Goal: Task Accomplishment & Management: Complete application form

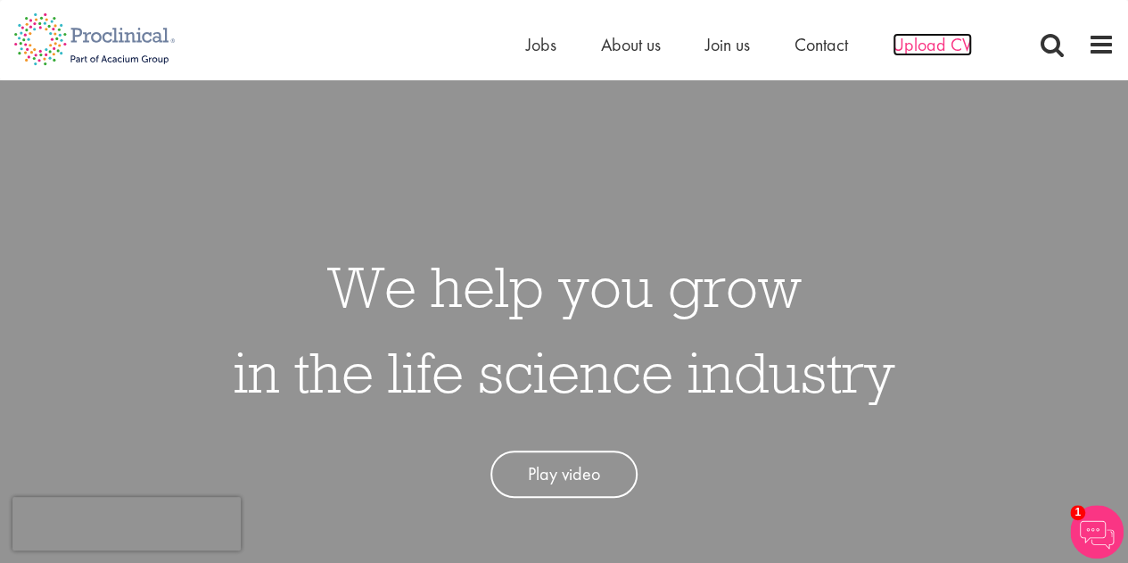
click at [917, 42] on span "Upload CV" at bounding box center [932, 44] width 79 height 23
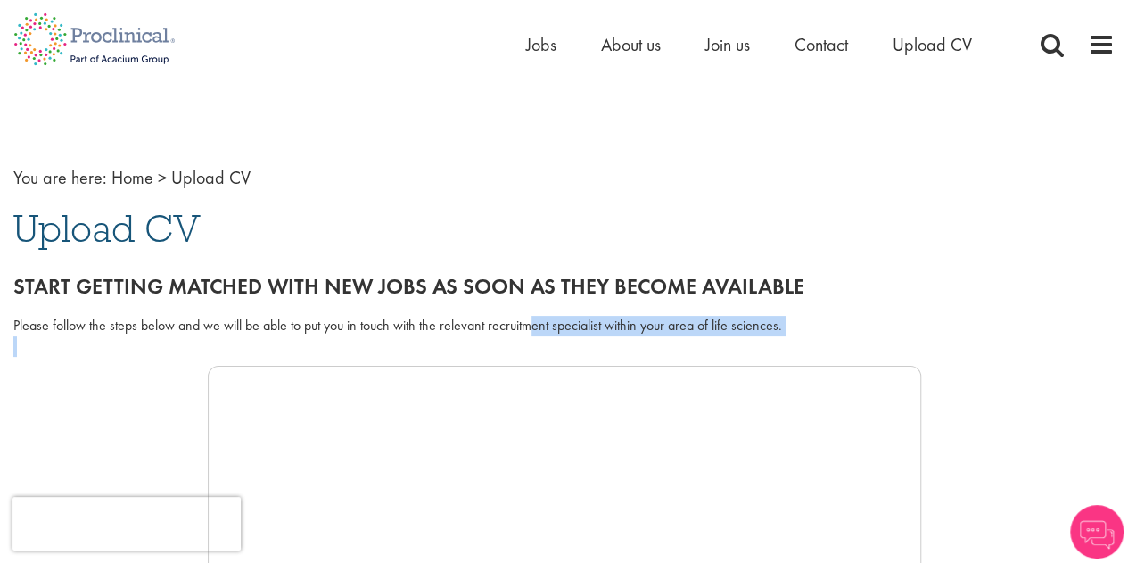
drag, startPoint x: 534, startPoint y: 318, endPoint x: 440, endPoint y: 368, distance: 106.9
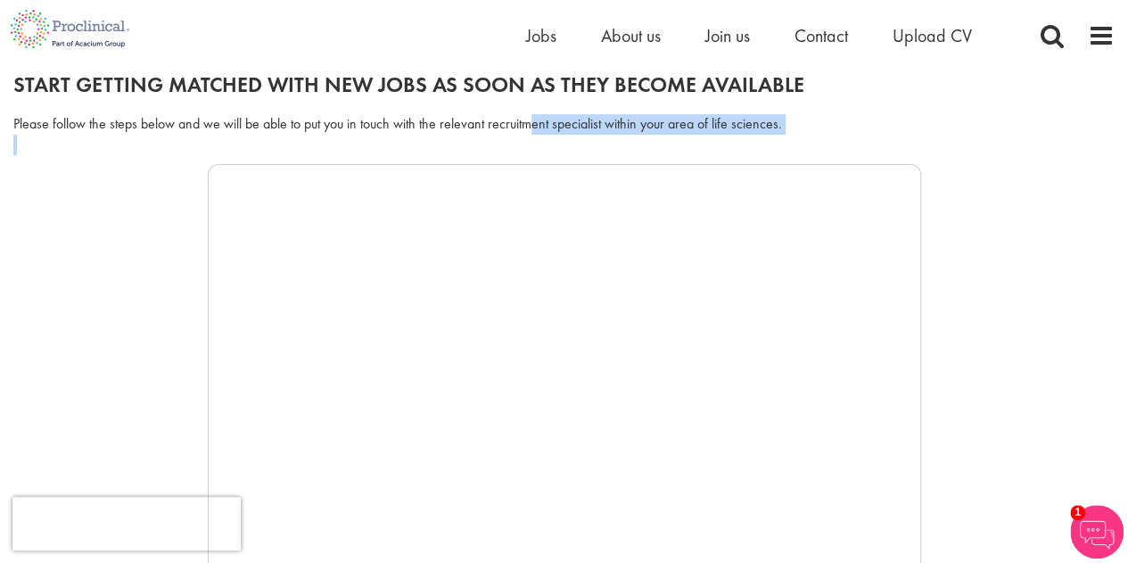
scroll to position [273, 0]
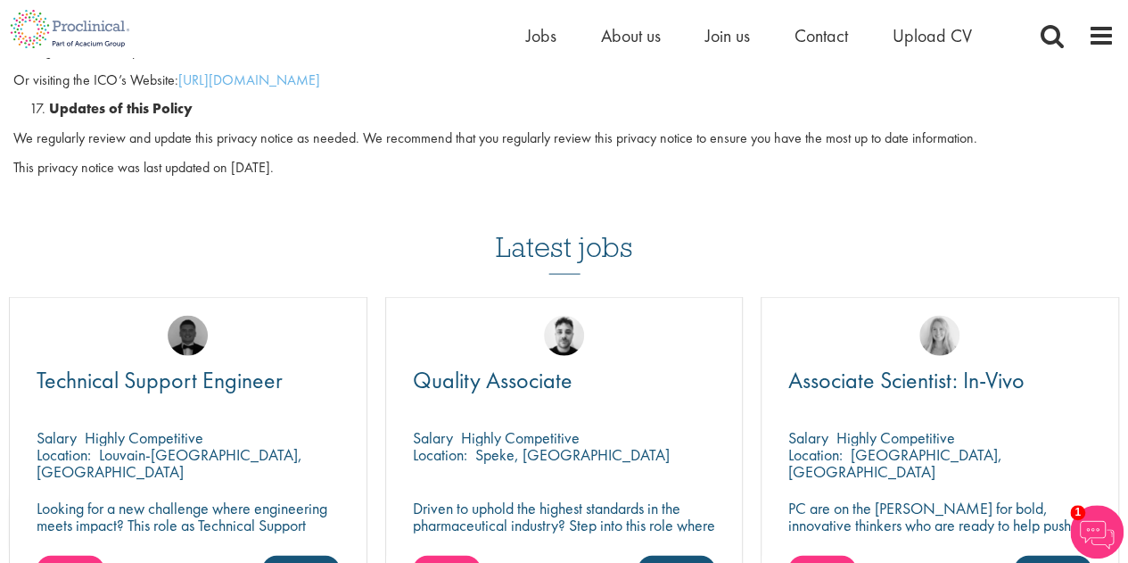
scroll to position [5206, 0]
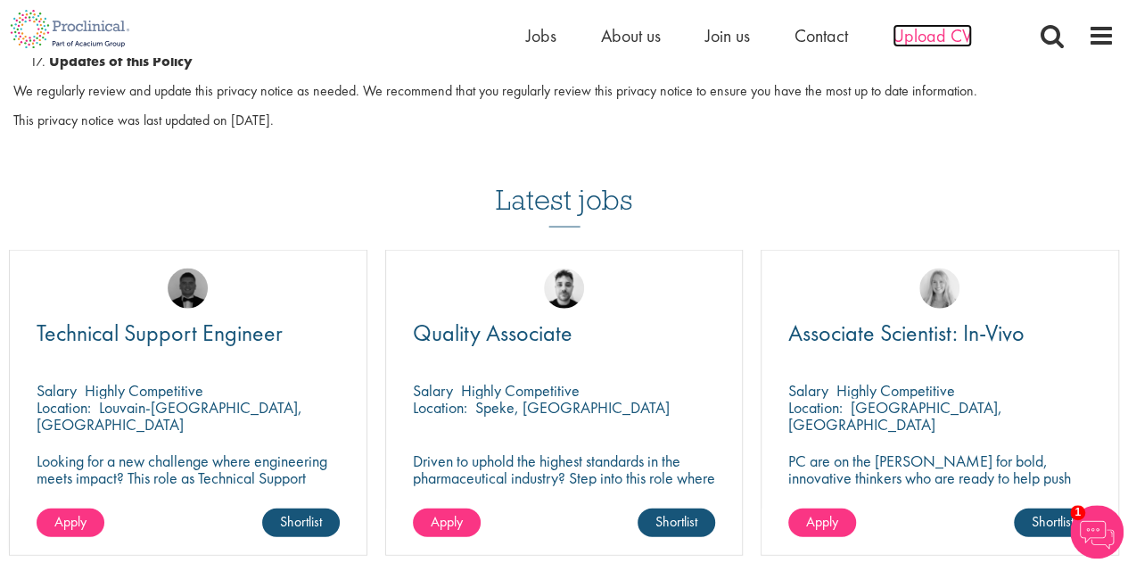
click at [958, 29] on span "Upload CV" at bounding box center [932, 35] width 79 height 23
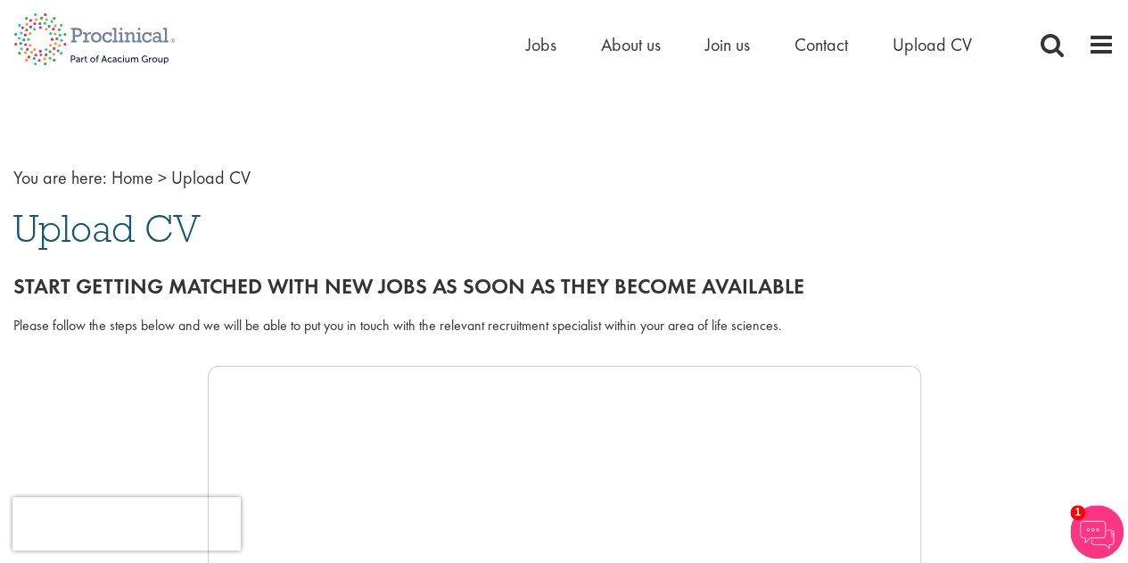
click at [1049, 331] on div "Please follow the steps below and we will be able to put you in touch with the …" at bounding box center [563, 326] width 1101 height 21
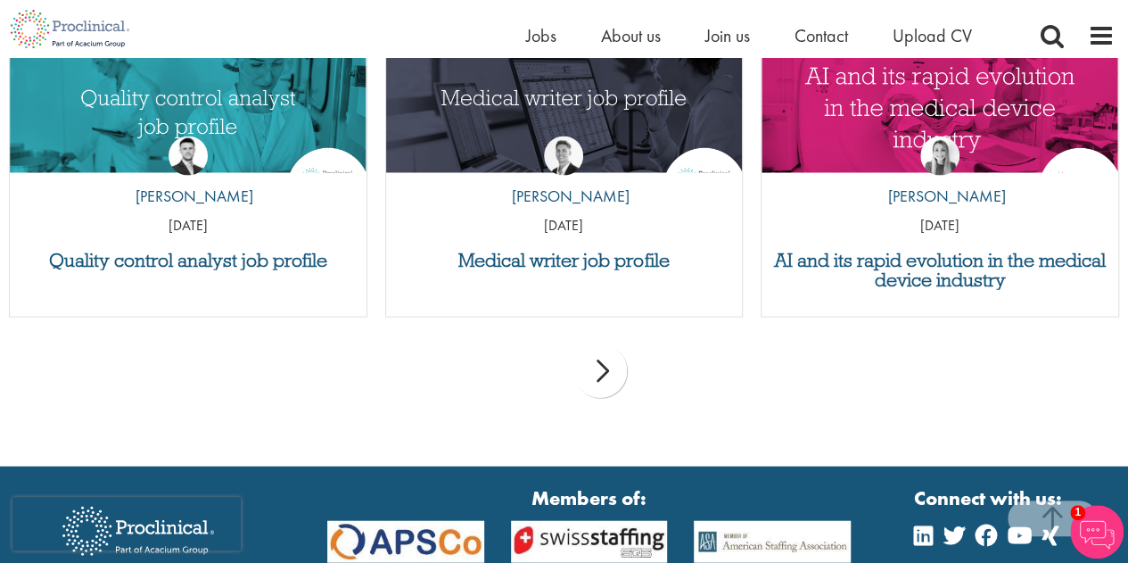
scroll to position [1867, 0]
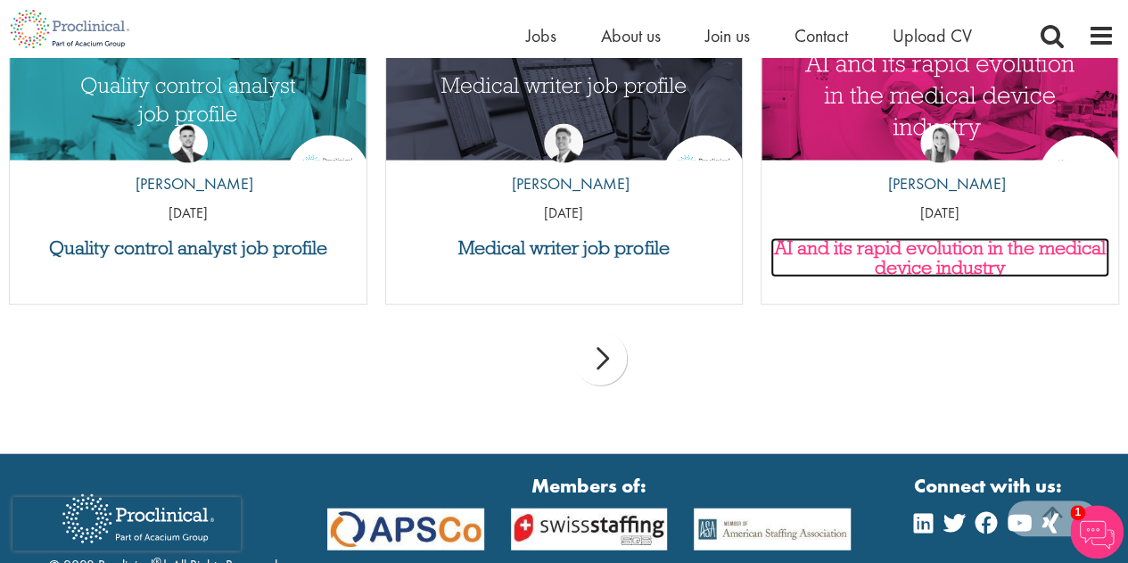
click at [979, 253] on h3 "AI and its rapid evolution in the medical device industry" at bounding box center [940, 257] width 339 height 39
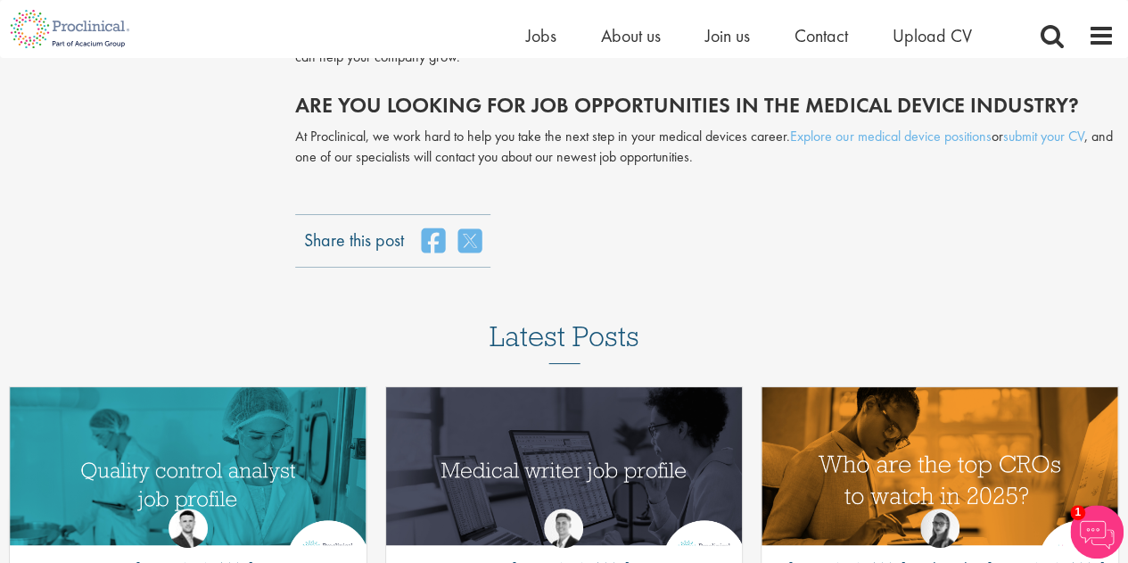
scroll to position [3376, 0]
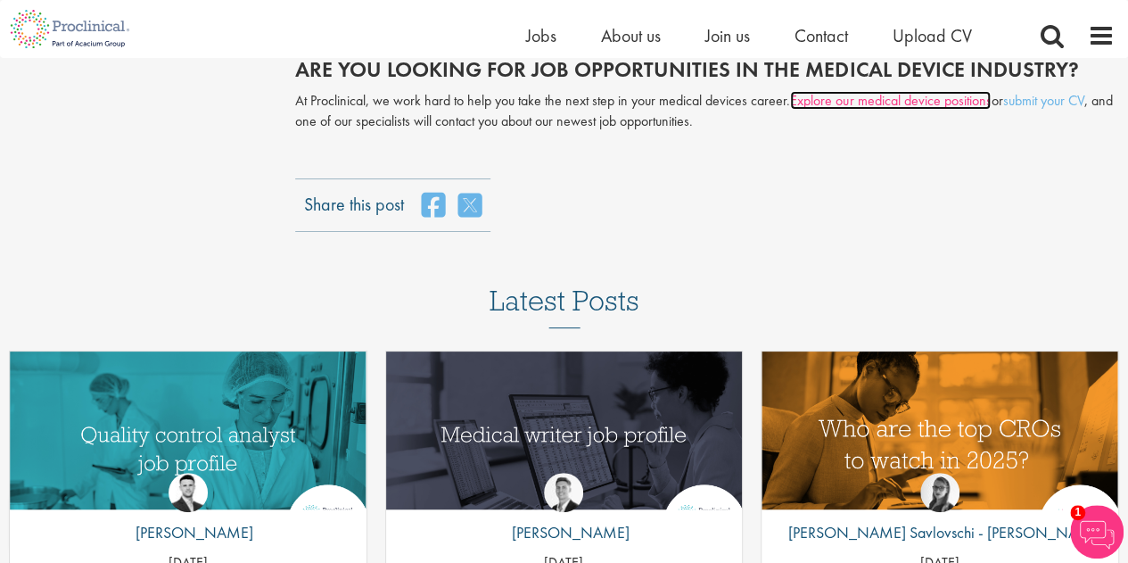
click at [901, 100] on link "Explore our medical device positions" at bounding box center [890, 100] width 201 height 19
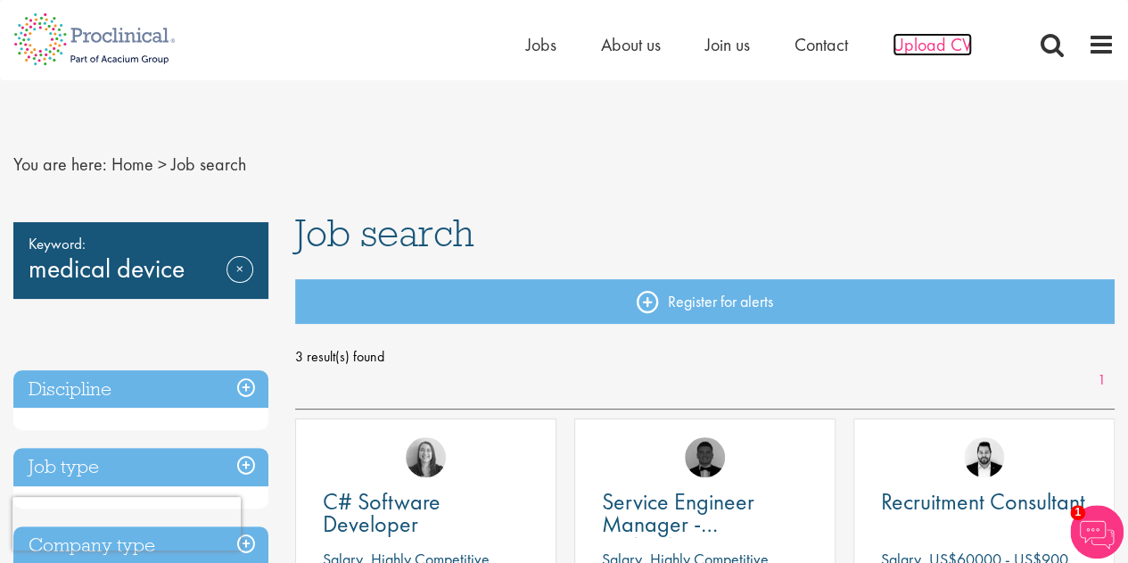
click at [926, 49] on span "Upload CV" at bounding box center [932, 44] width 79 height 23
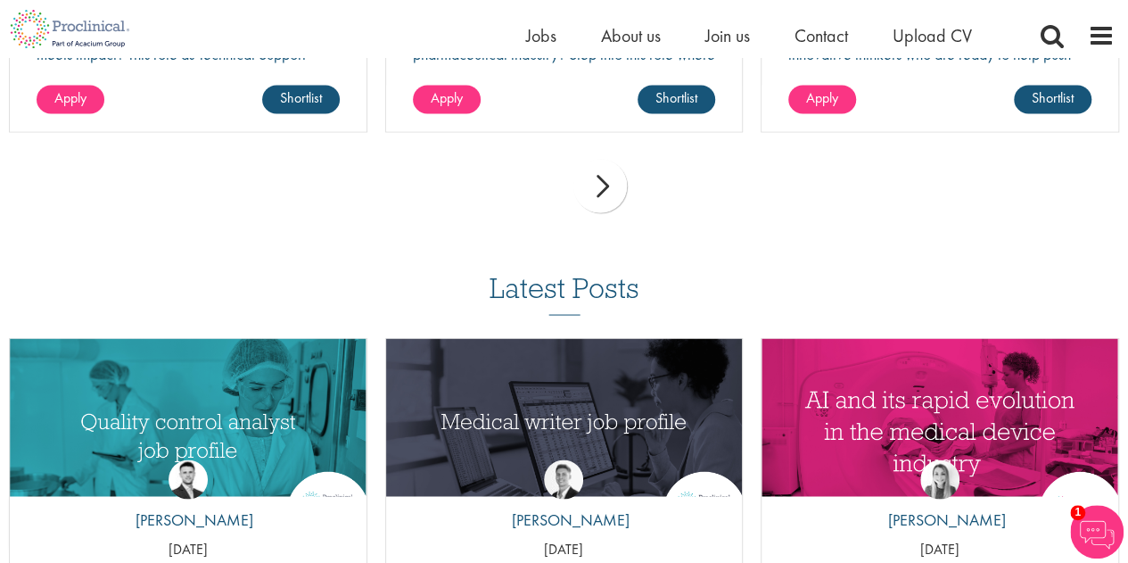
scroll to position [1592, 0]
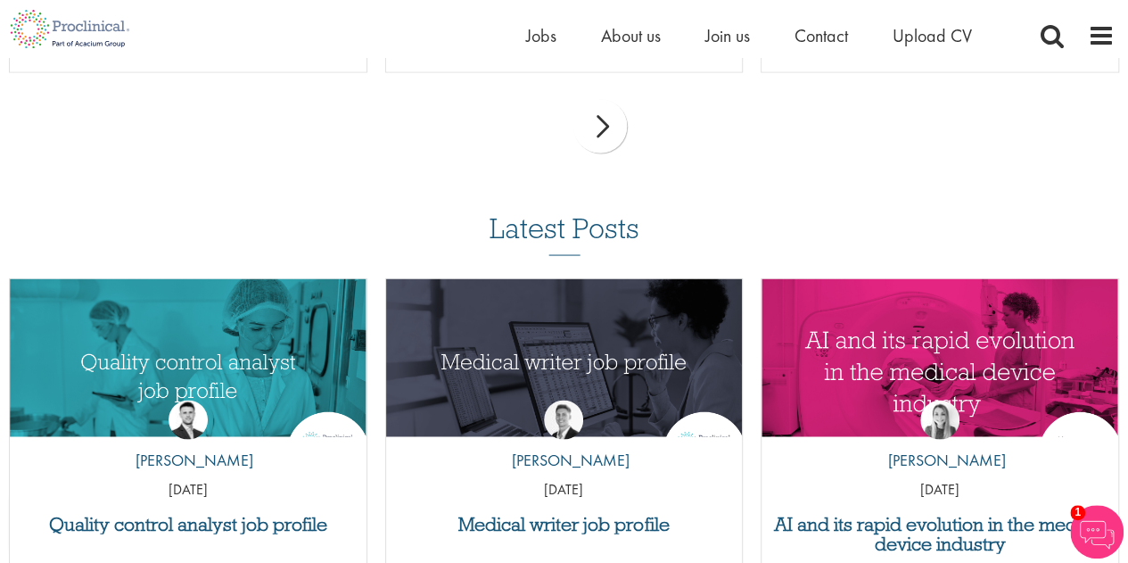
click at [615, 123] on div "next" at bounding box center [600, 126] width 54 height 54
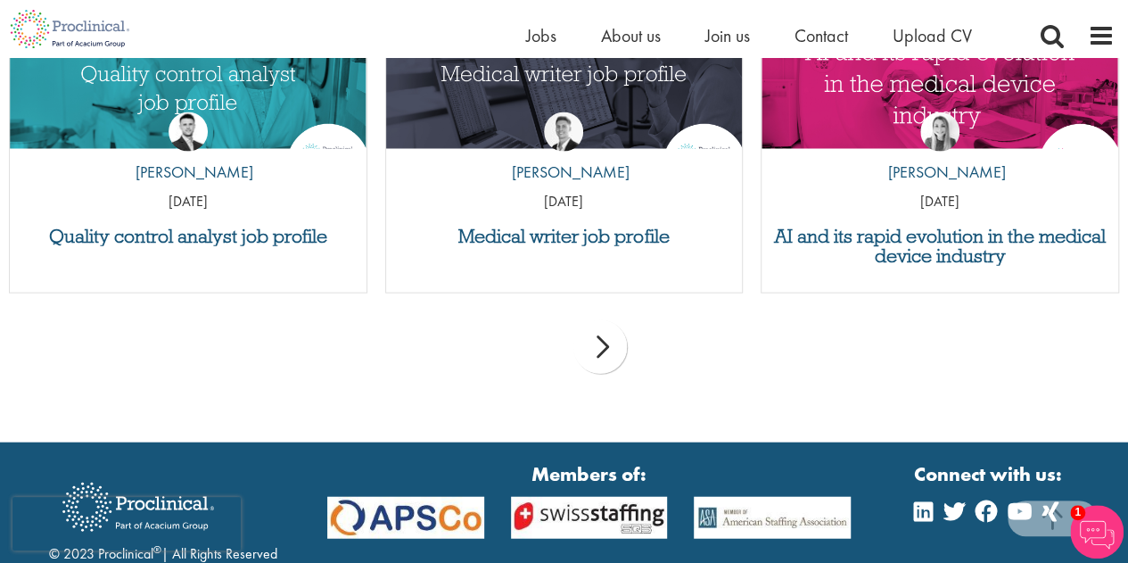
scroll to position [1724, 0]
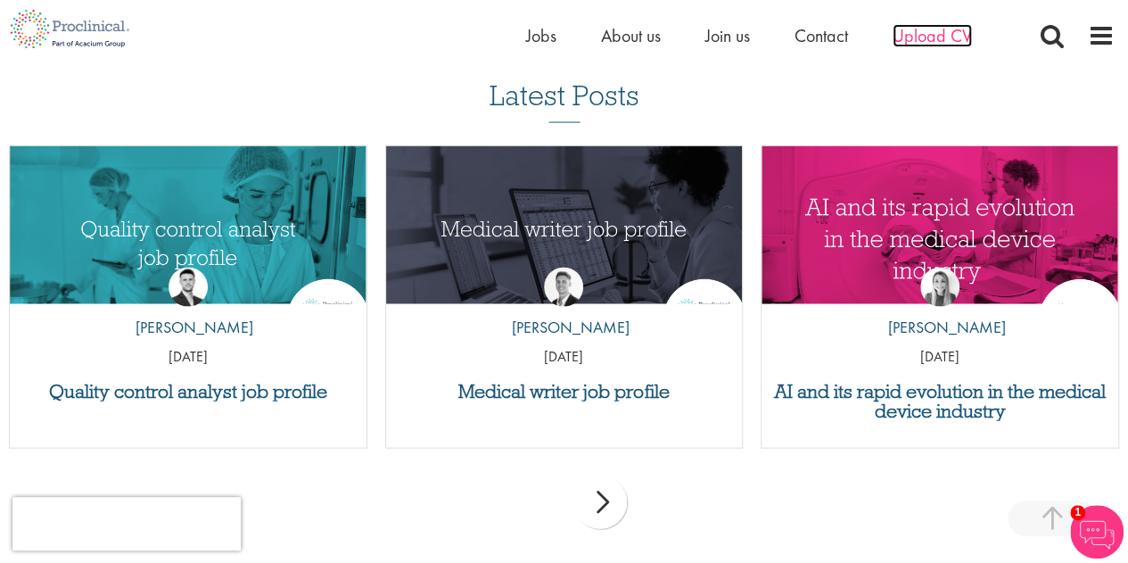
click at [940, 37] on span "Upload CV" at bounding box center [932, 35] width 79 height 23
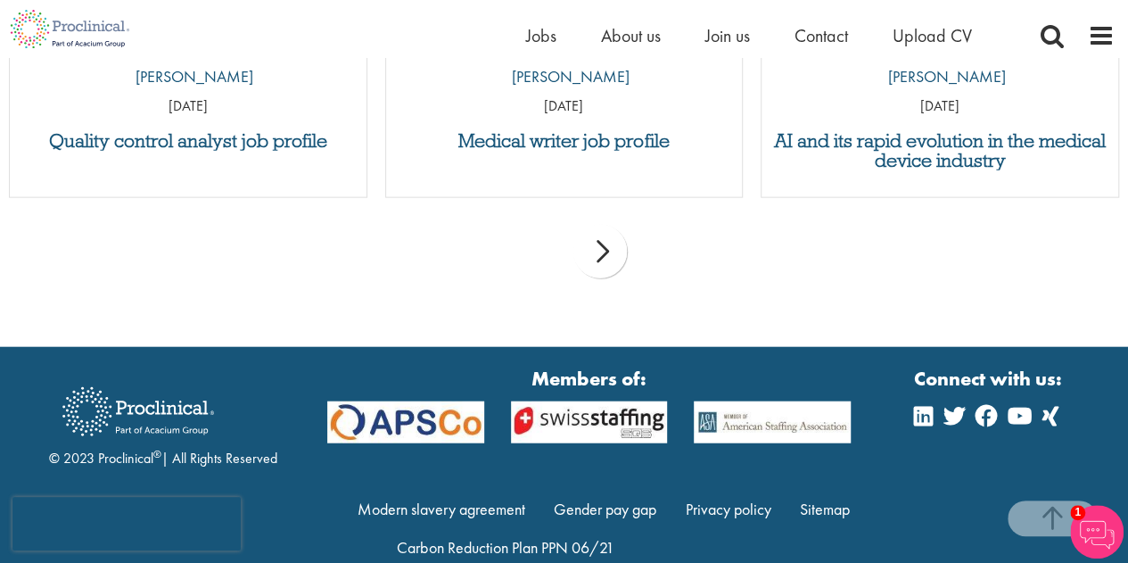
scroll to position [1998, 0]
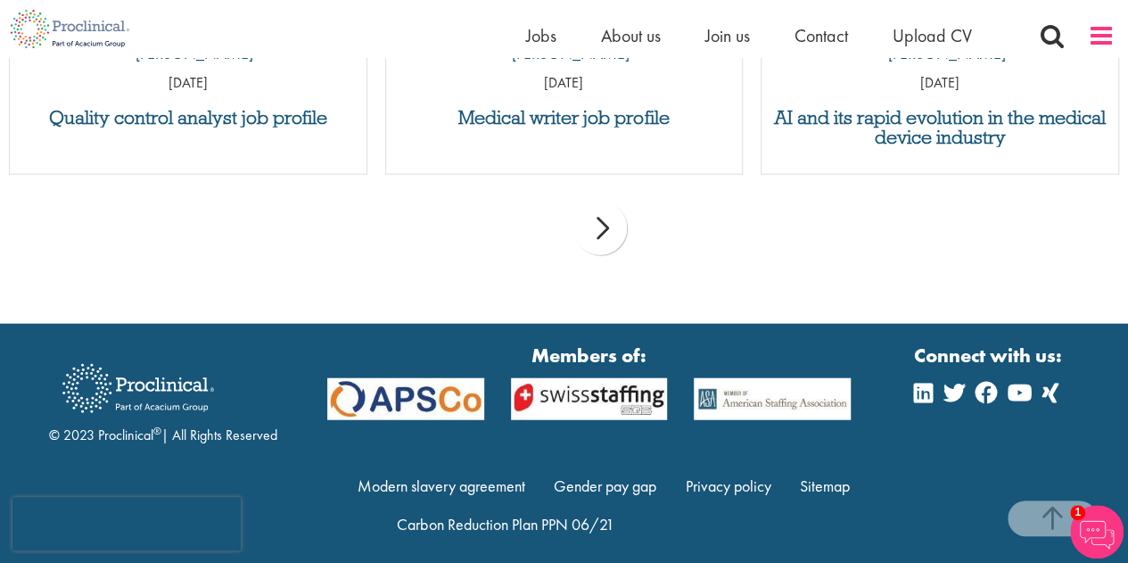
click at [1097, 38] on span at bounding box center [1101, 35] width 27 height 27
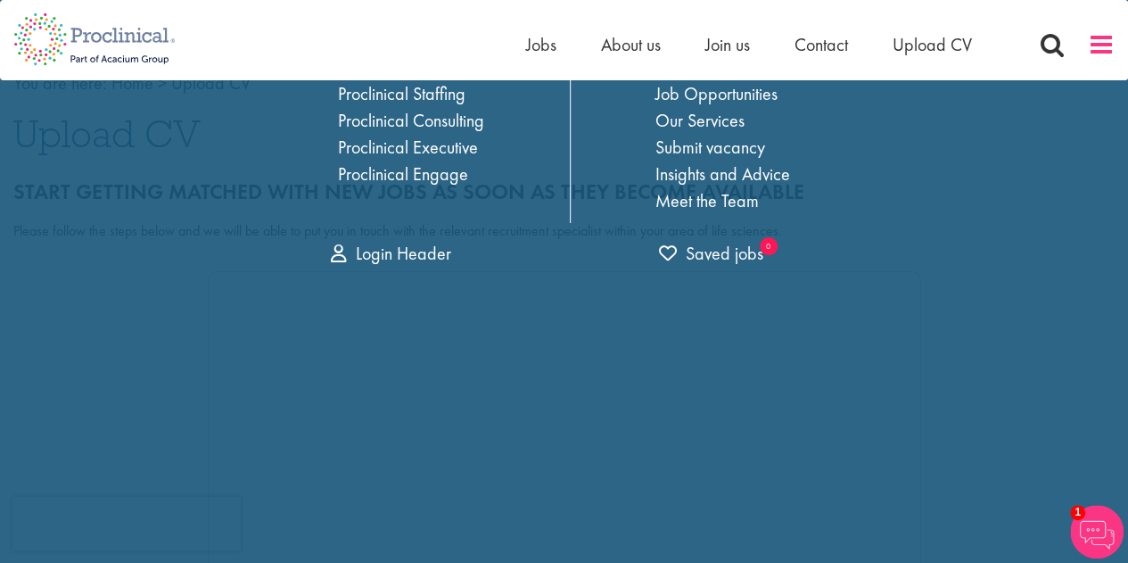
scroll to position [0, 0]
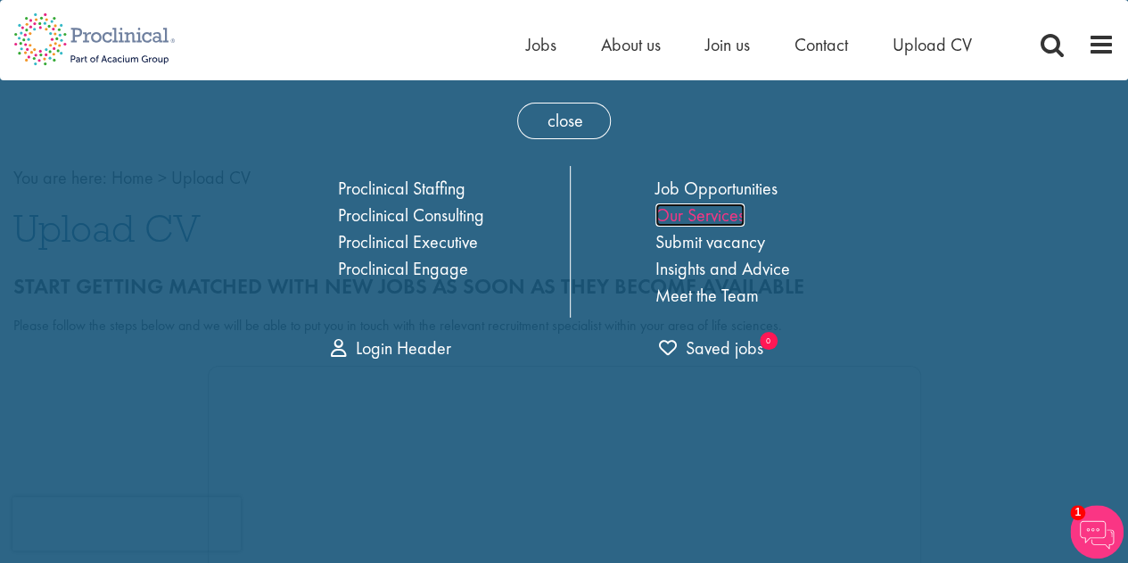
click at [708, 214] on link "Our Services" at bounding box center [699, 214] width 89 height 23
click at [707, 213] on link "Our Services" at bounding box center [699, 214] width 89 height 23
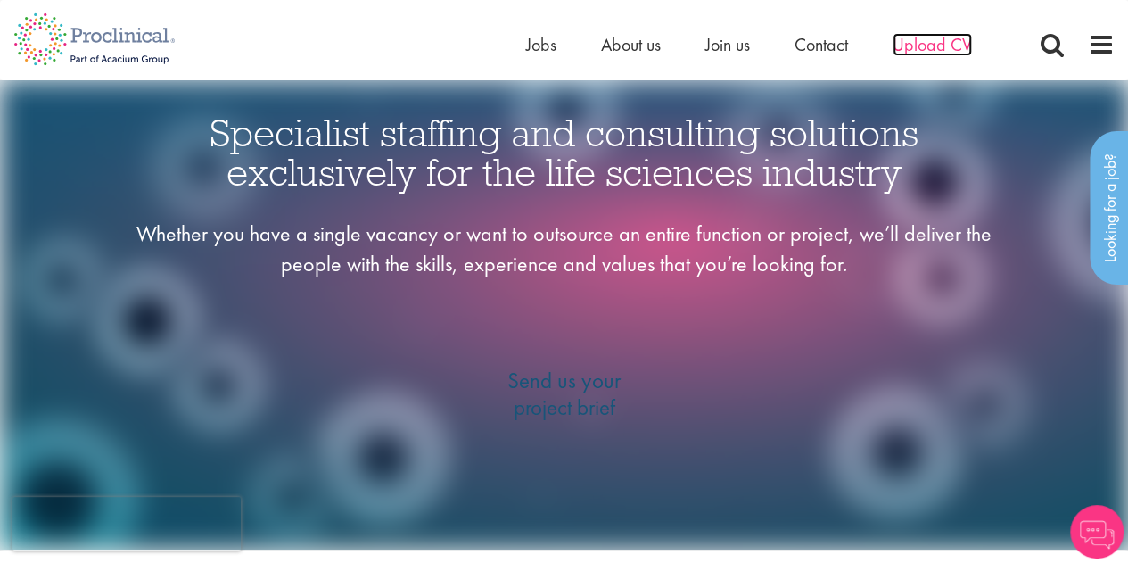
click at [918, 41] on span "Upload CV" at bounding box center [932, 44] width 79 height 23
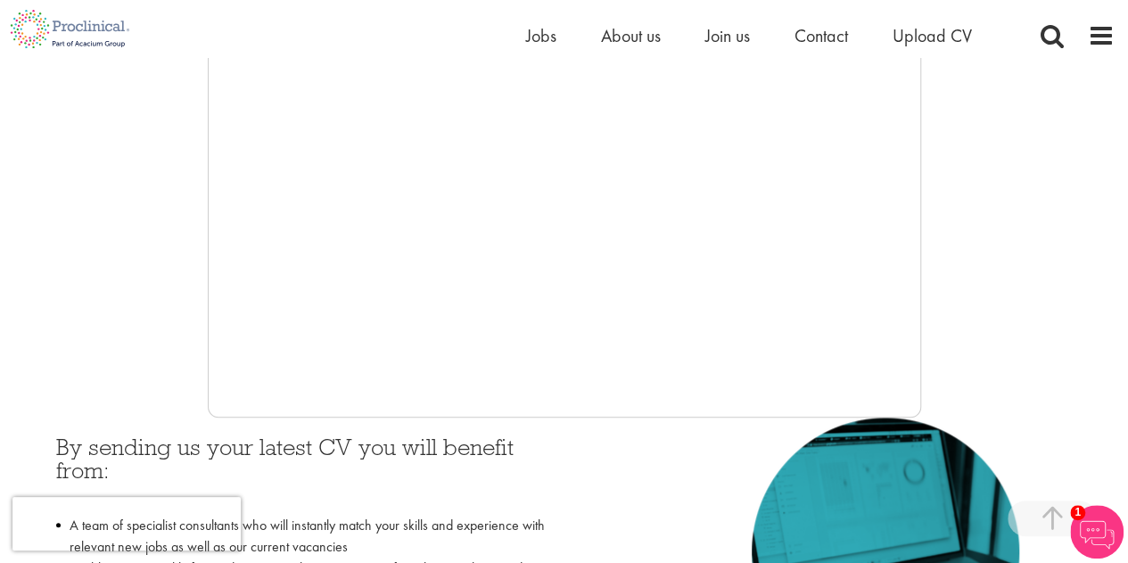
scroll to position [489, 0]
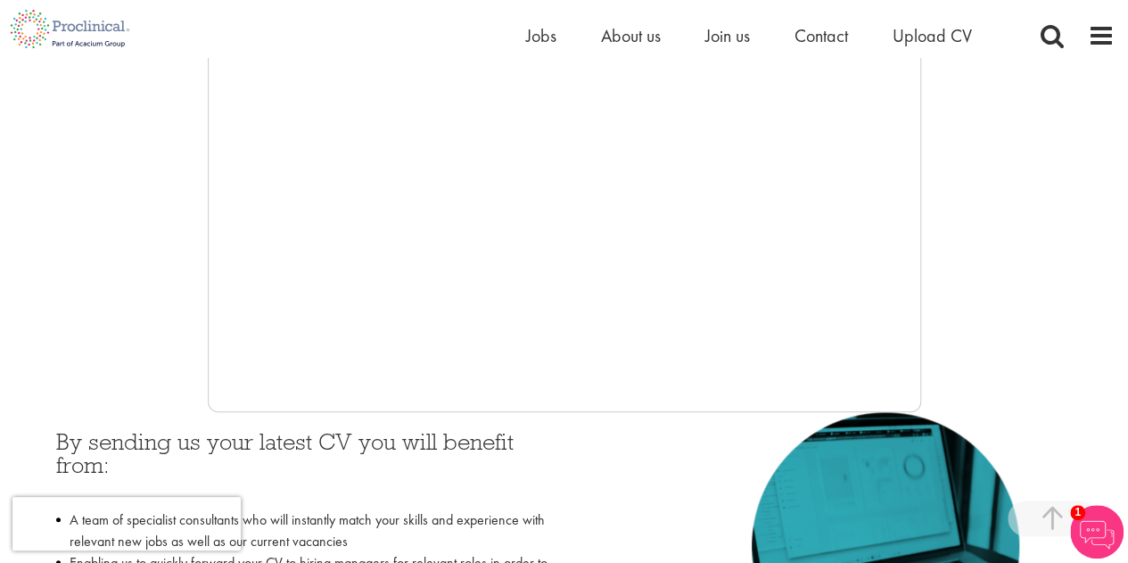
click at [977, 370] on div at bounding box center [563, 144] width 1101 height 535
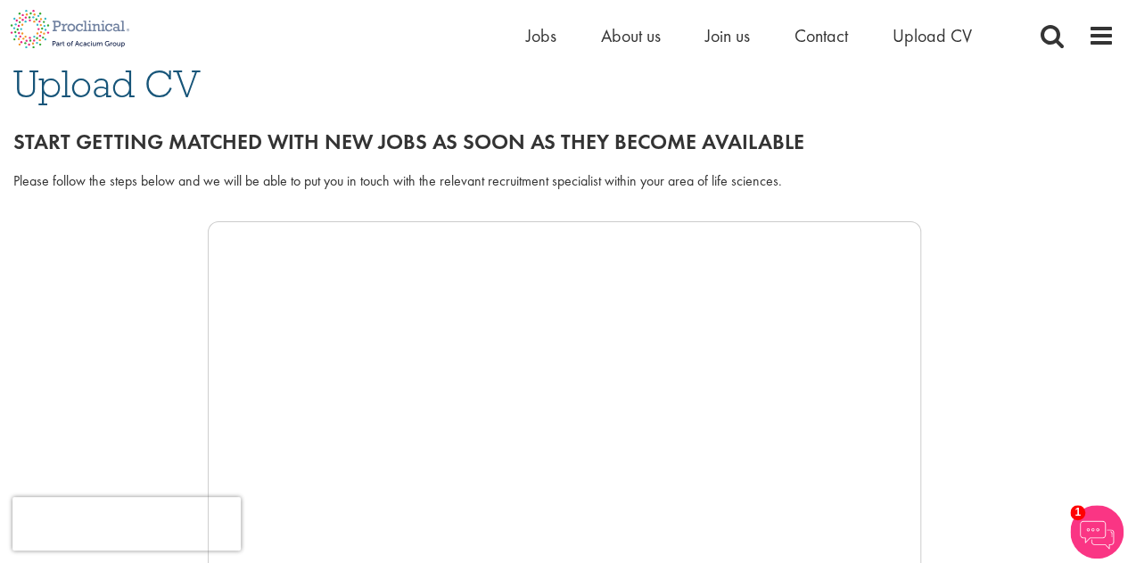
scroll to position [85, 0]
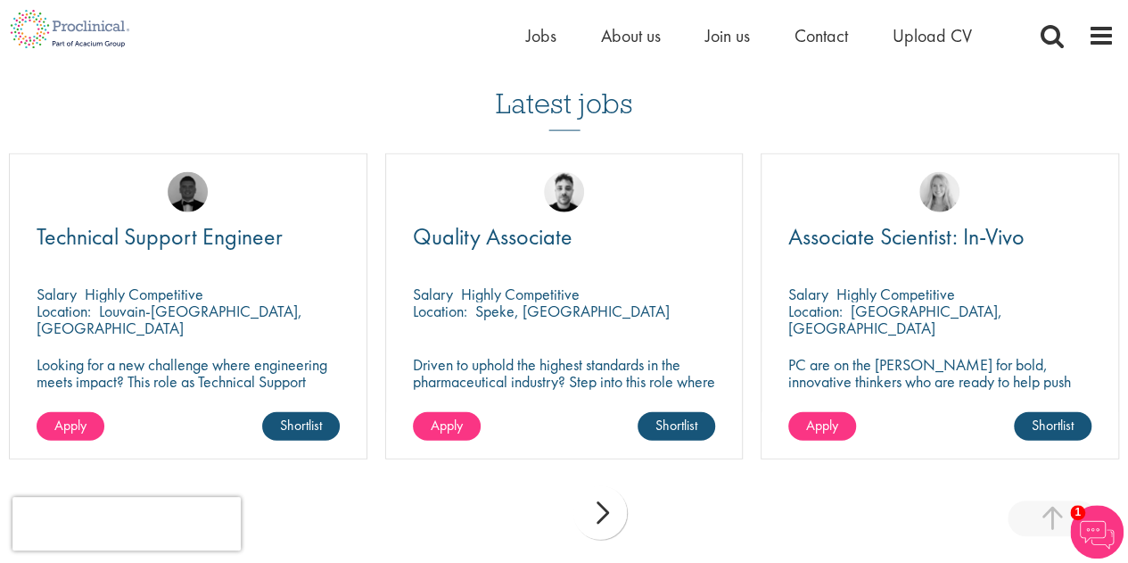
scroll to position [5255, 0]
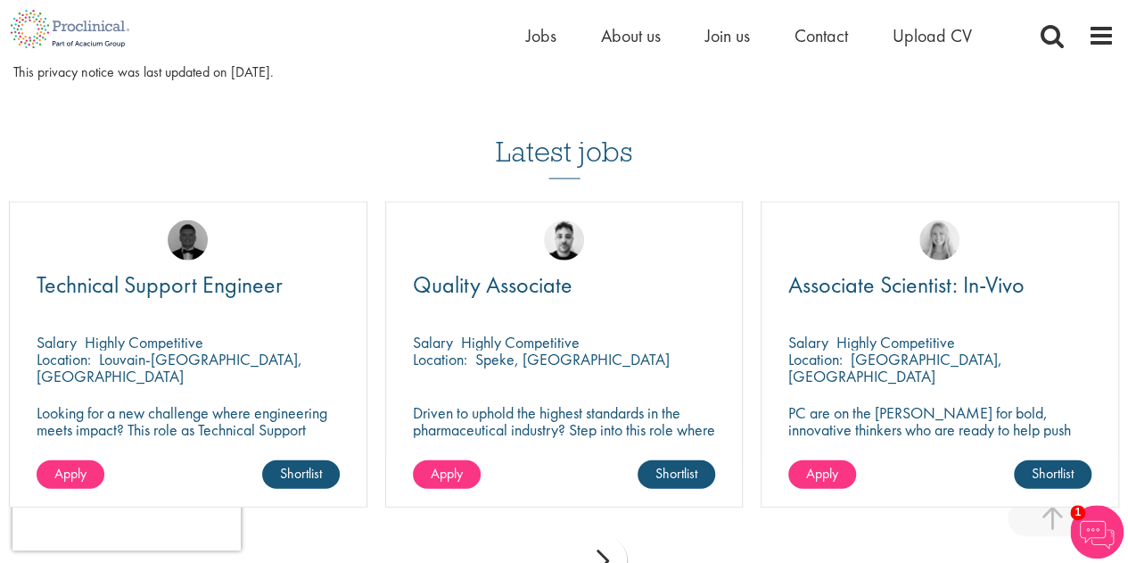
click at [613, 543] on div "next" at bounding box center [600, 561] width 54 height 54
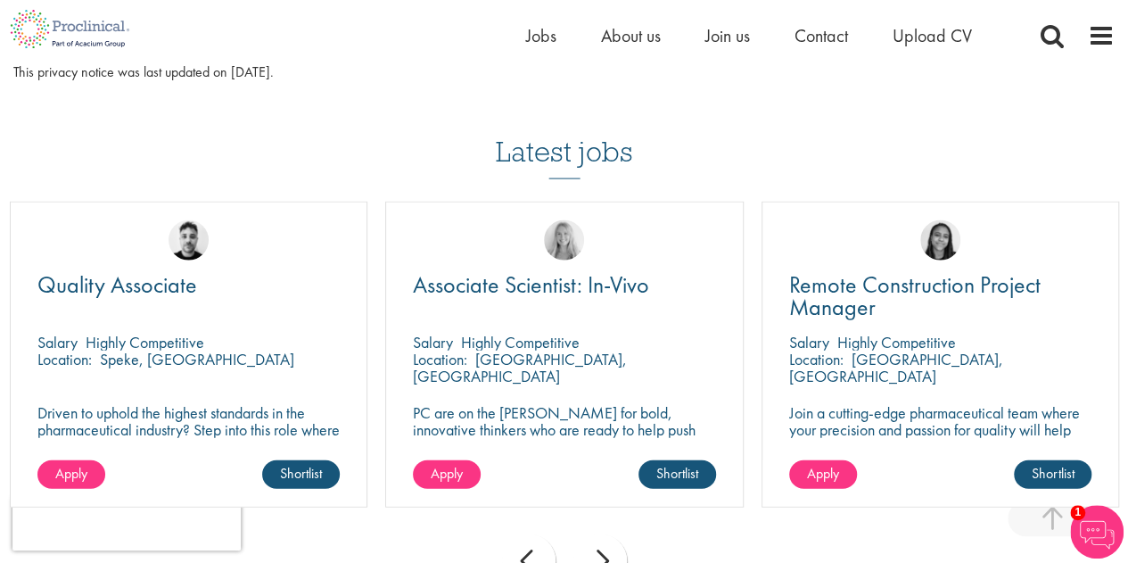
click at [636, 525] on div "prev next" at bounding box center [564, 564] width 1128 height 78
click at [605, 540] on div "next" at bounding box center [600, 561] width 54 height 54
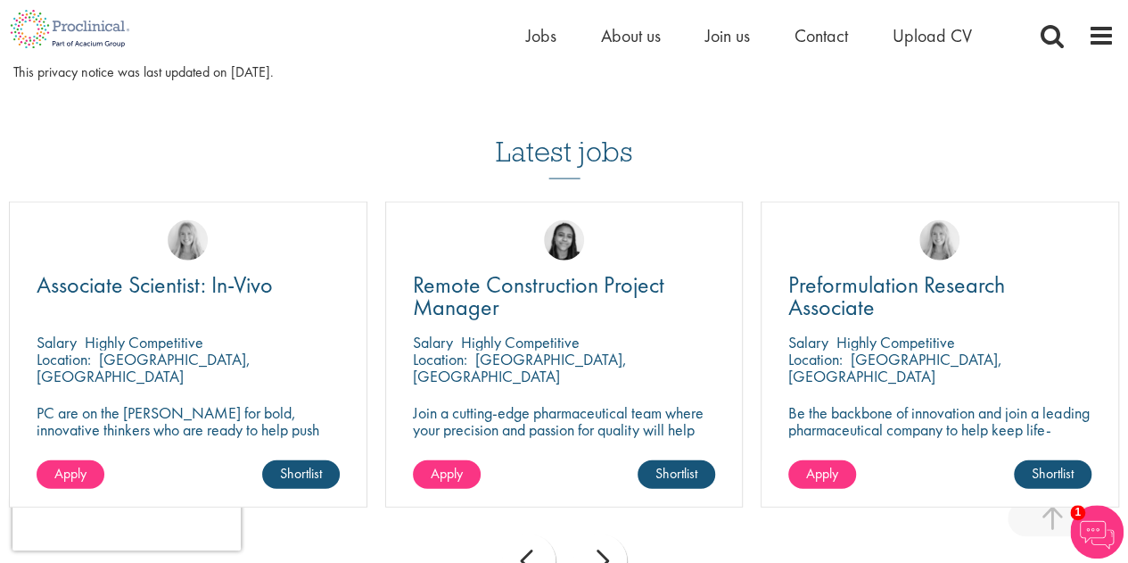
click at [605, 539] on div "next" at bounding box center [600, 561] width 54 height 54
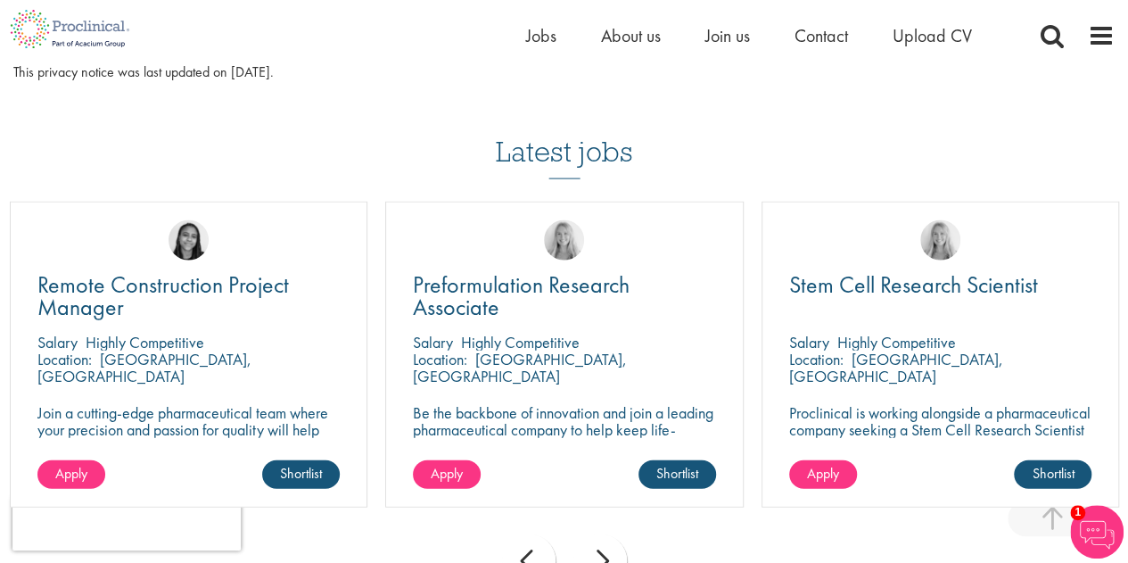
click at [605, 539] on div "next" at bounding box center [600, 561] width 54 height 54
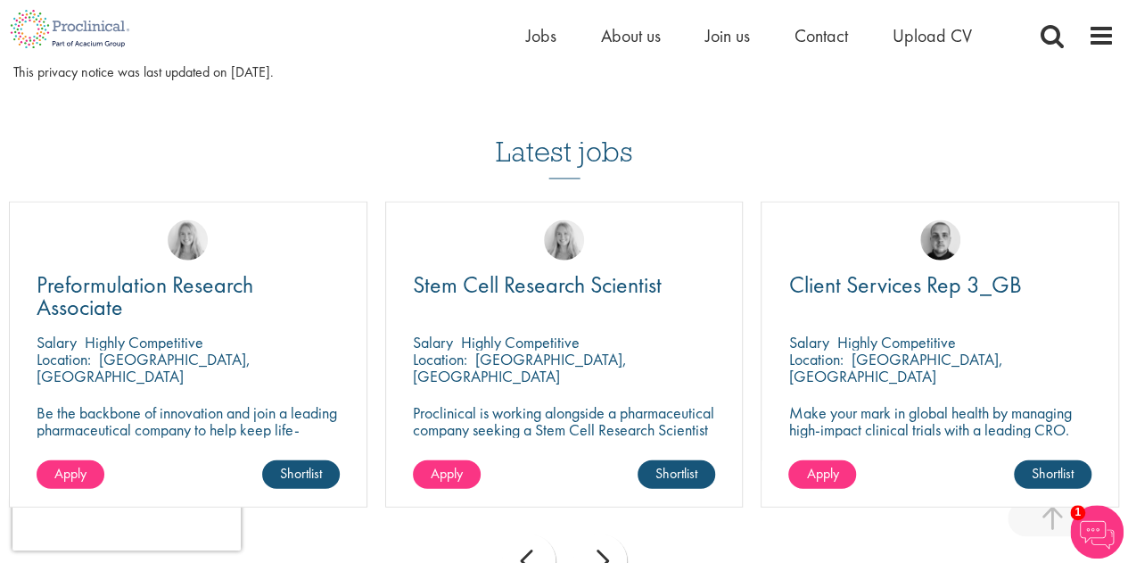
click at [605, 539] on div "next" at bounding box center [600, 561] width 54 height 54
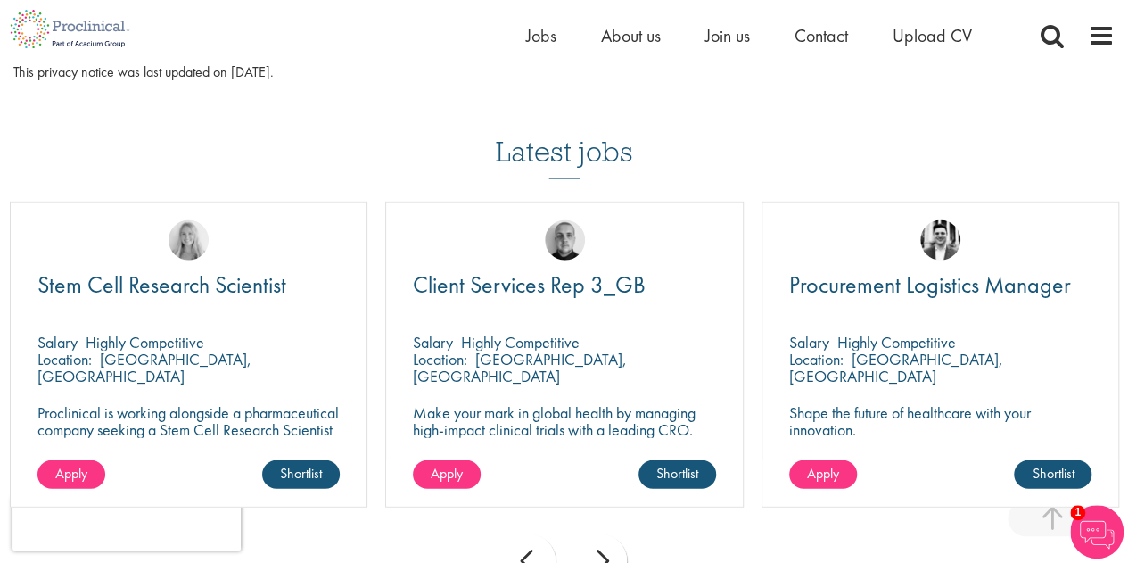
click at [605, 539] on div "next" at bounding box center [600, 561] width 54 height 54
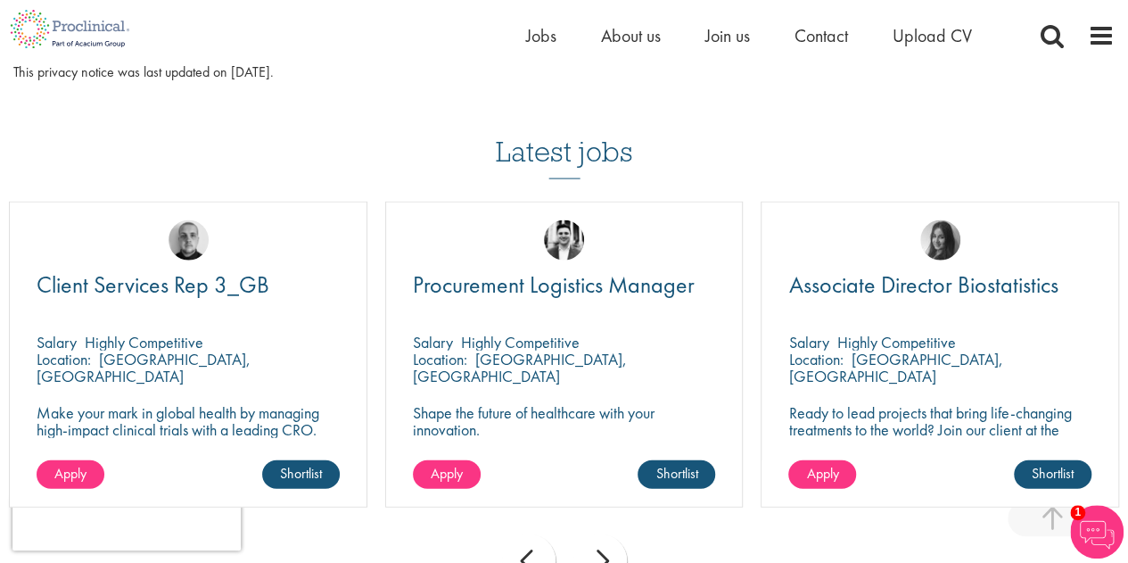
click at [605, 539] on div "next" at bounding box center [600, 561] width 54 height 54
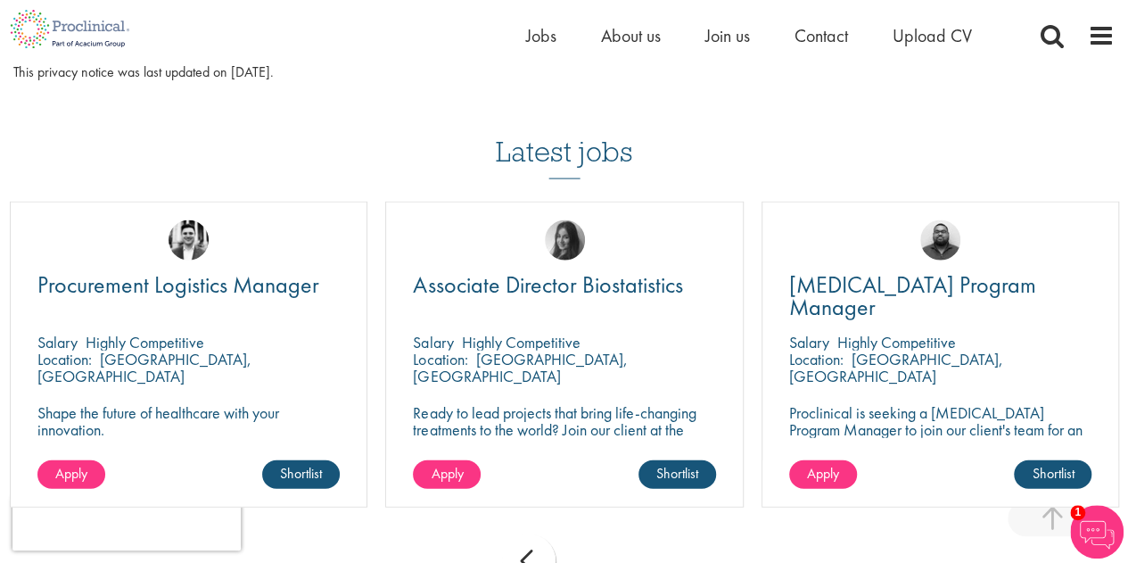
click at [605, 539] on div "prev next" at bounding box center [564, 564] width 1128 height 78
click at [1106, 27] on span at bounding box center [1101, 35] width 27 height 27
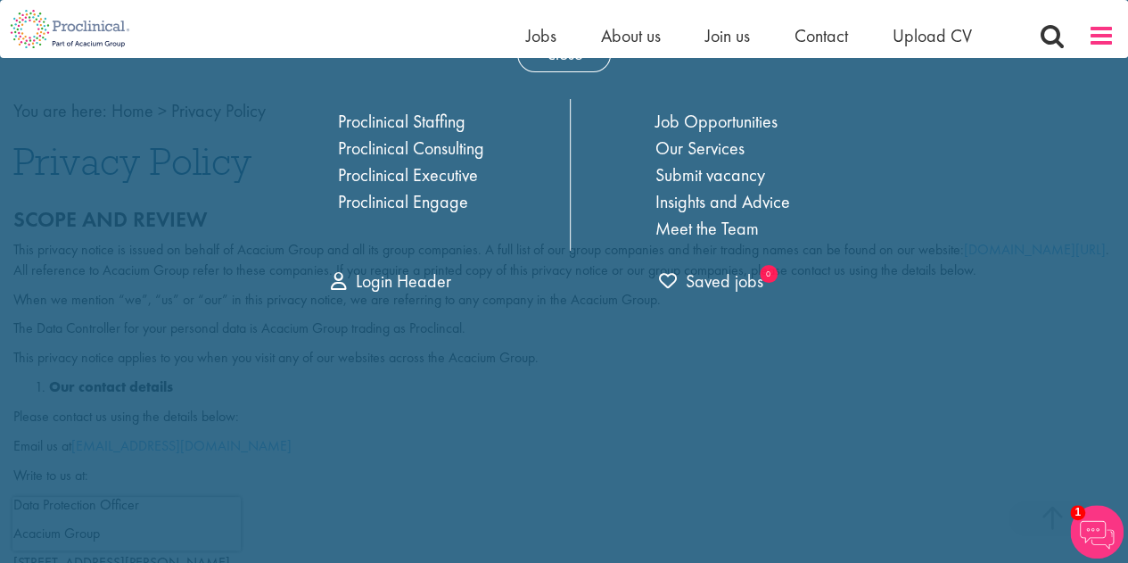
scroll to position [0, 0]
